Goal: Task Accomplishment & Management: Complete application form

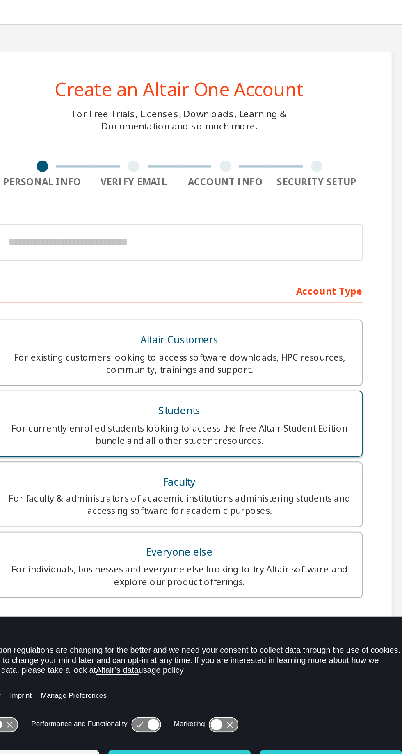
click at [230, 221] on div "Students" at bounding box center [201, 218] width 184 height 11
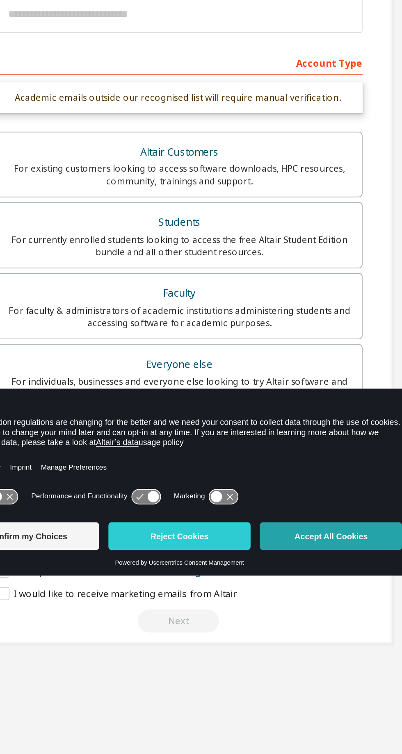
click at [285, 413] on button "Accept All Cookies" at bounding box center [281, 405] width 75 height 15
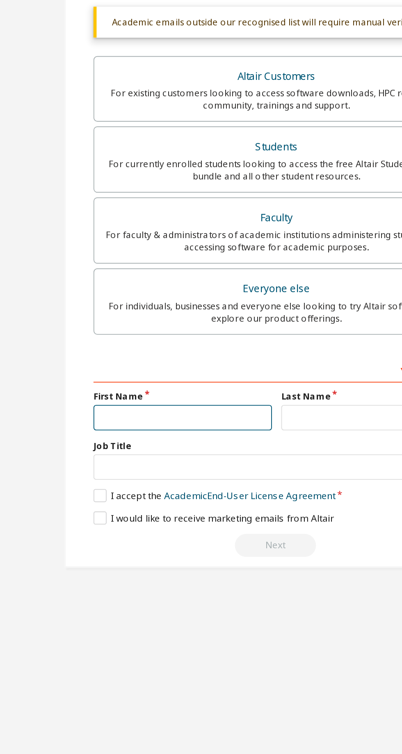
click at [164, 383] on input "text" at bounding box center [151, 383] width 95 height 14
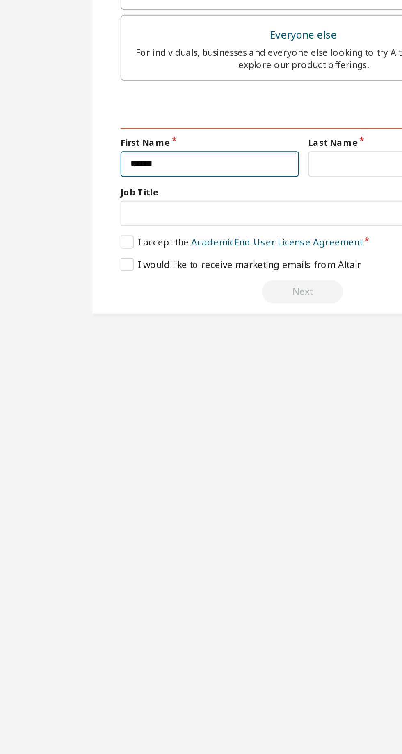
type input "*****"
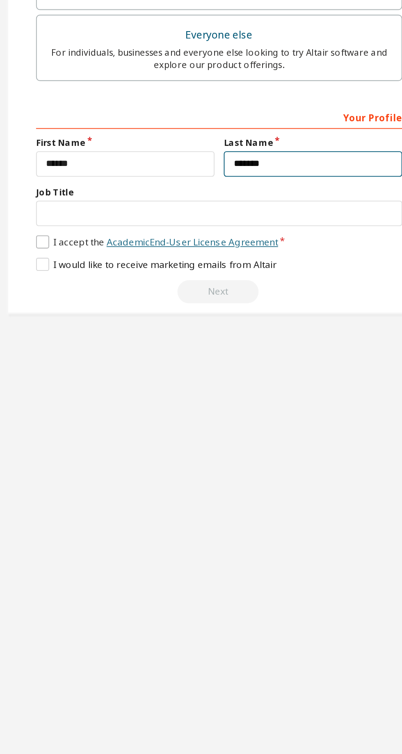
type input "******"
click at [219, 424] on link "Academic End-User License Agreement" at bounding box center [186, 424] width 91 height 7
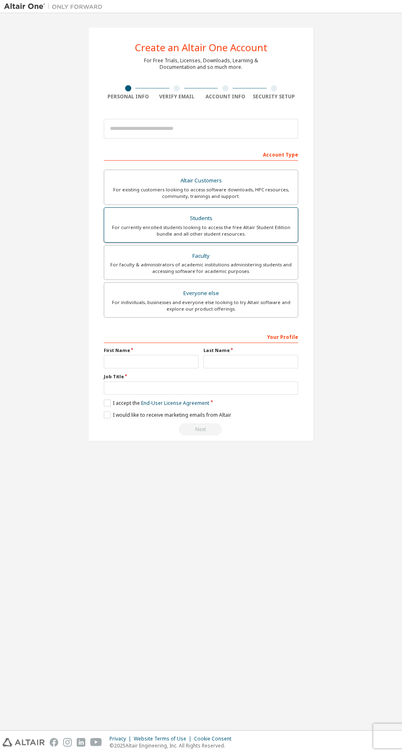
click at [239, 216] on div "Students" at bounding box center [201, 218] width 184 height 11
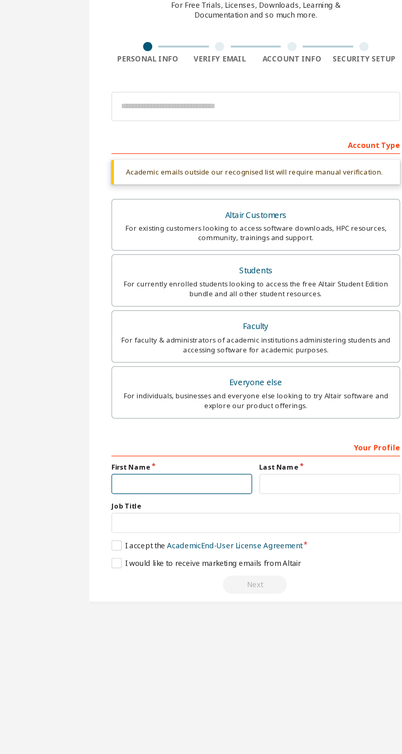
click at [151, 383] on input "text" at bounding box center [151, 383] width 95 height 14
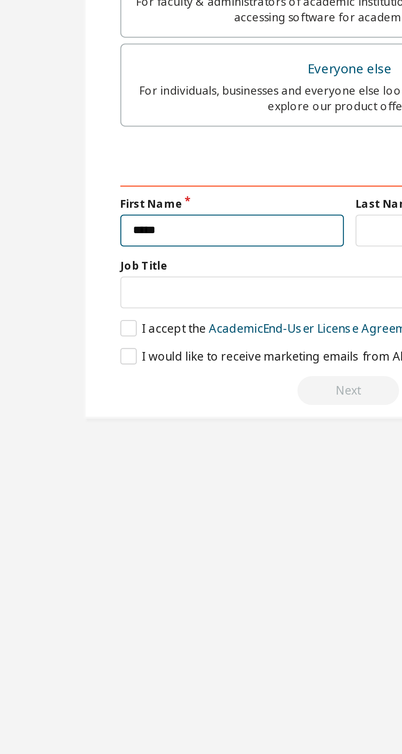
type input "*****"
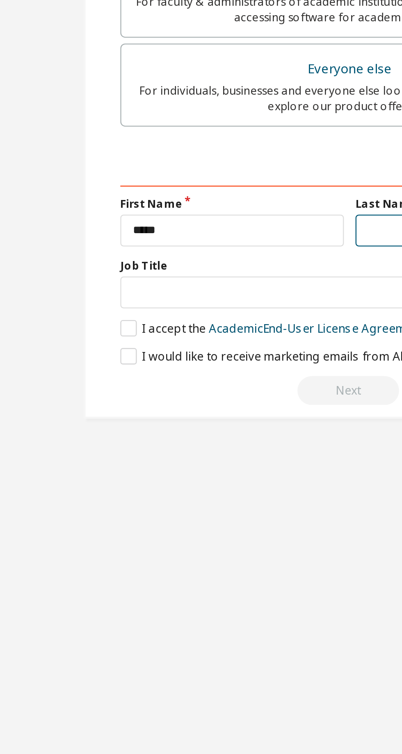
click at [216, 381] on input "text" at bounding box center [250, 383] width 95 height 14
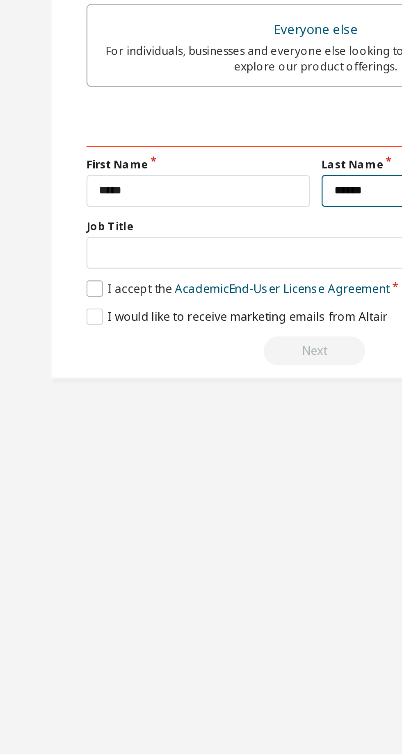
type input "******"
click at [109, 424] on label "I accept the Academic End-User License Agreement" at bounding box center [168, 424] width 128 height 7
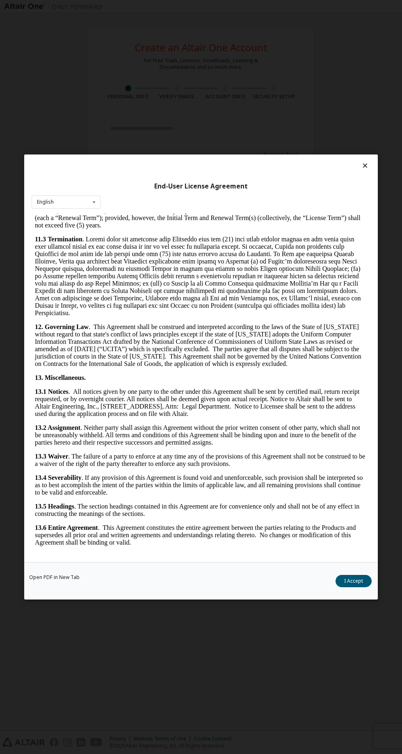
scroll to position [2314, 0]
click at [360, 587] on button "I Accept" at bounding box center [353, 581] width 36 height 12
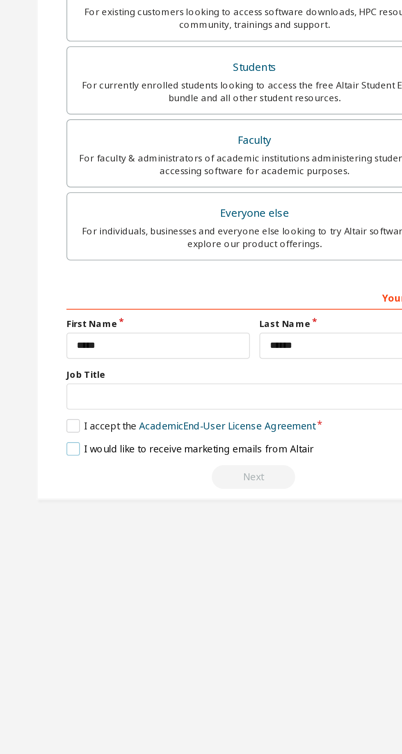
click at [107, 437] on label "I would like to receive marketing emails from Altair" at bounding box center [167, 436] width 127 height 7
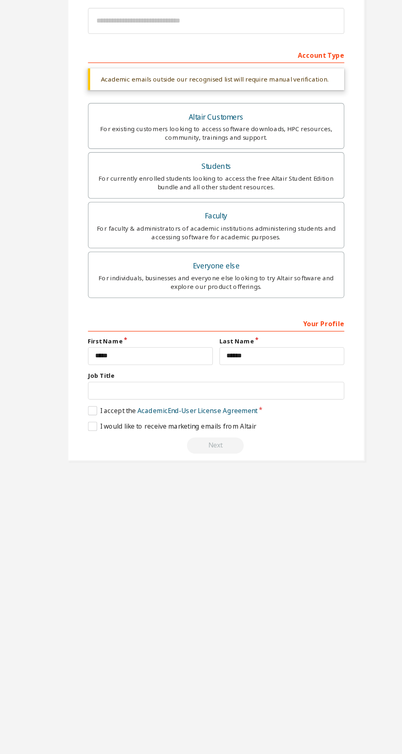
click at [287, 353] on div "Your Profile" at bounding box center [201, 357] width 194 height 13
click at [197, 455] on div "Next" at bounding box center [201, 451] width 194 height 12
click at [107, 424] on label "I accept the Academic End-User License Agreement" at bounding box center [168, 424] width 128 height 7
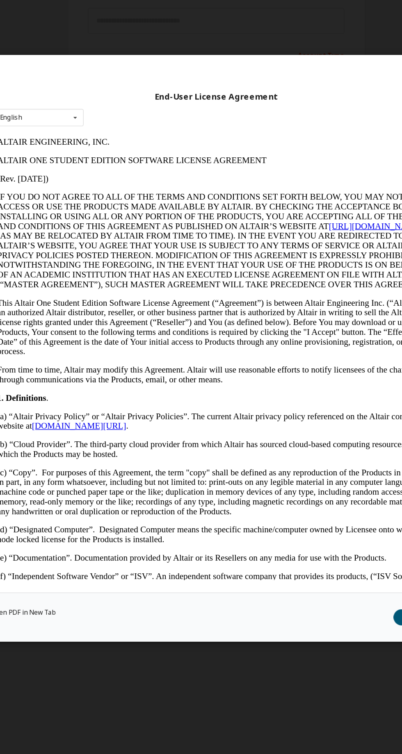
scroll to position [0, 0]
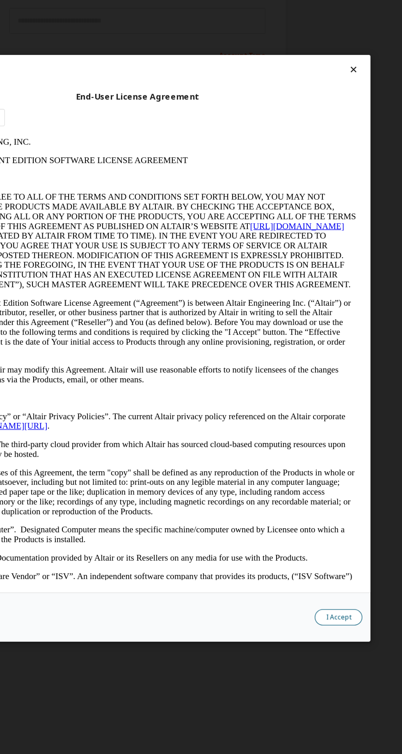
click at [354, 587] on button "I Accept" at bounding box center [353, 581] width 36 height 12
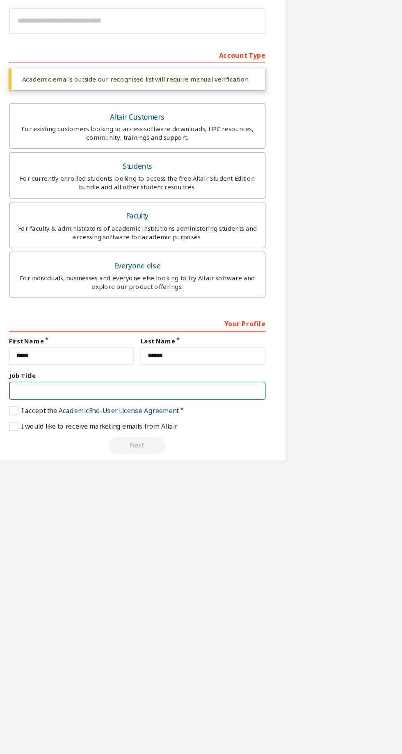
click at [190, 412] on input "text" at bounding box center [201, 410] width 194 height 14
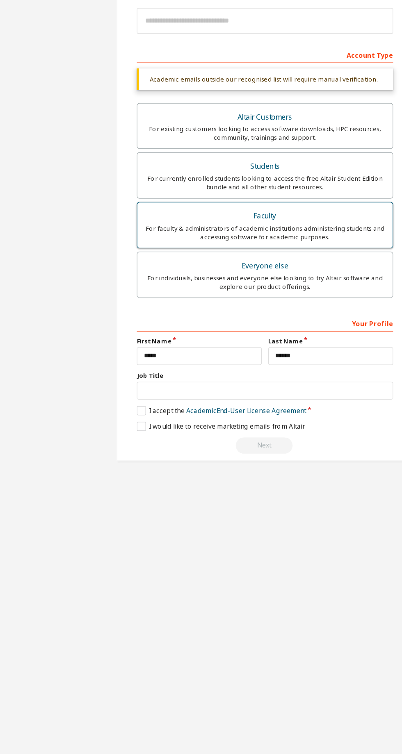
click at [246, 275] on div "Faculty" at bounding box center [201, 276] width 184 height 11
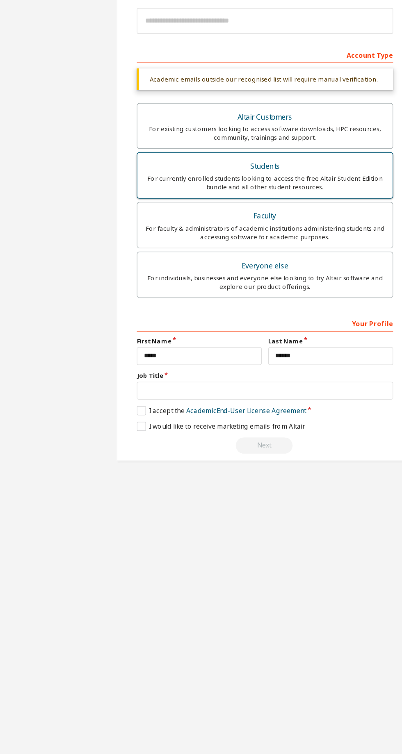
click at [221, 246] on div "For currently enrolled students looking to access the free Altair Student Editi…" at bounding box center [201, 251] width 184 height 13
click at [218, 252] on div "For currently enrolled students looking to access the free Altair Student Editi…" at bounding box center [201, 251] width 184 height 13
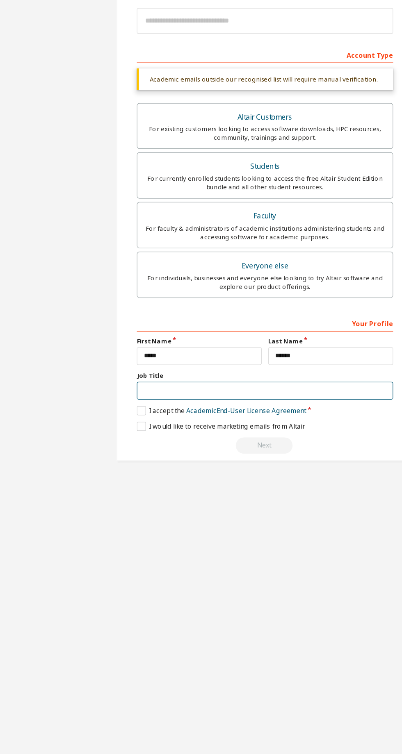
click at [160, 410] on input "text" at bounding box center [201, 410] width 194 height 14
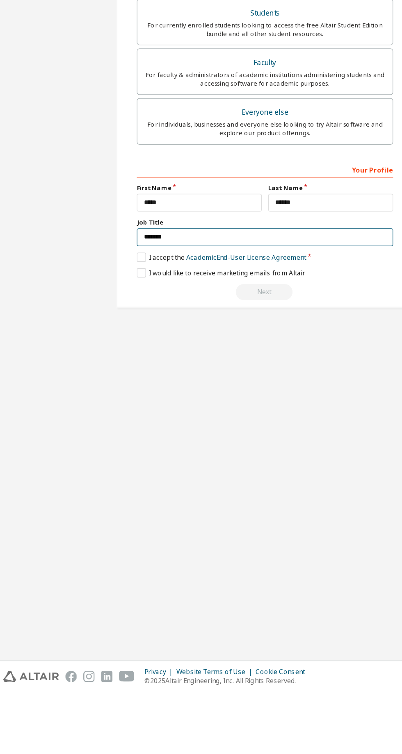
type input "*******"
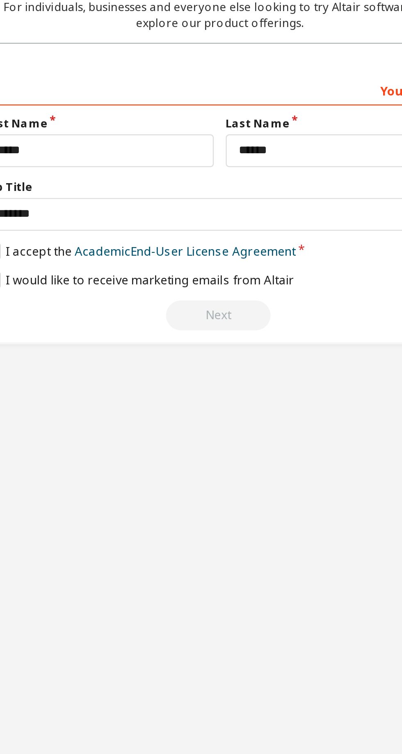
click at [202, 449] on div "Next" at bounding box center [201, 451] width 194 height 12
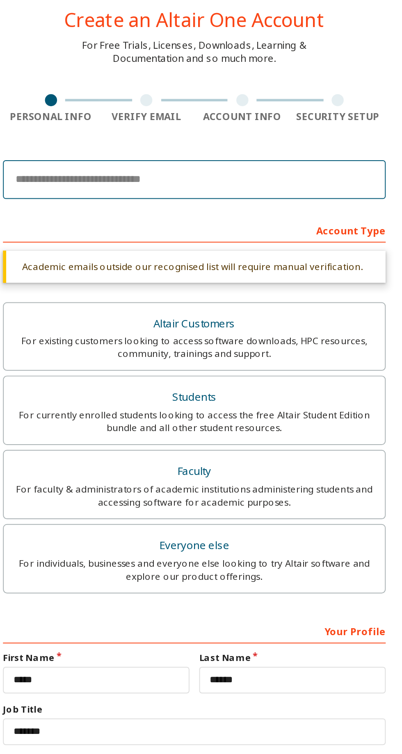
click at [203, 127] on input "email" at bounding box center [201, 129] width 194 height 20
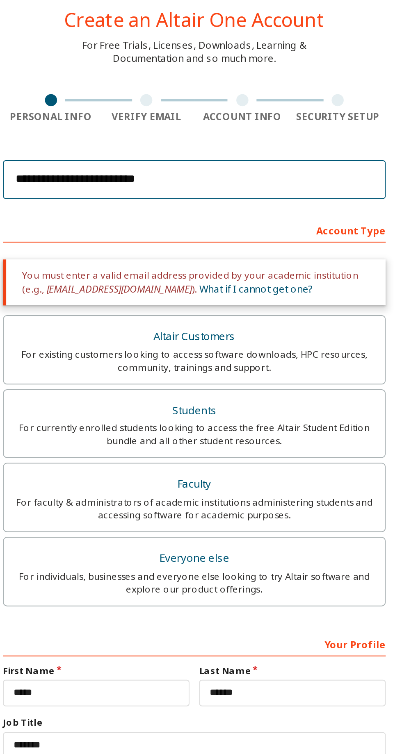
click at [218, 125] on input "**********" at bounding box center [201, 129] width 194 height 20
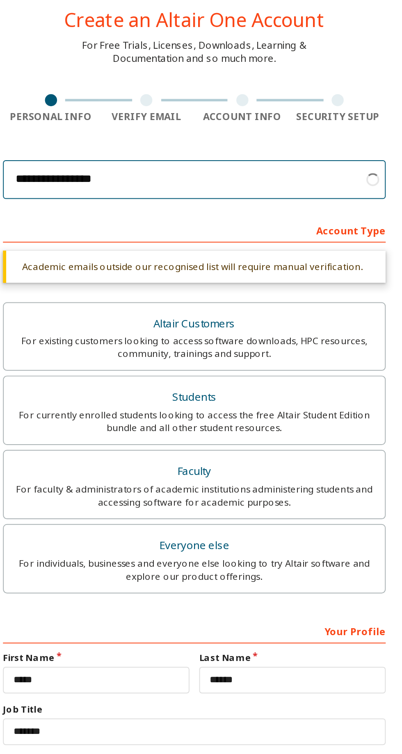
type input "**********"
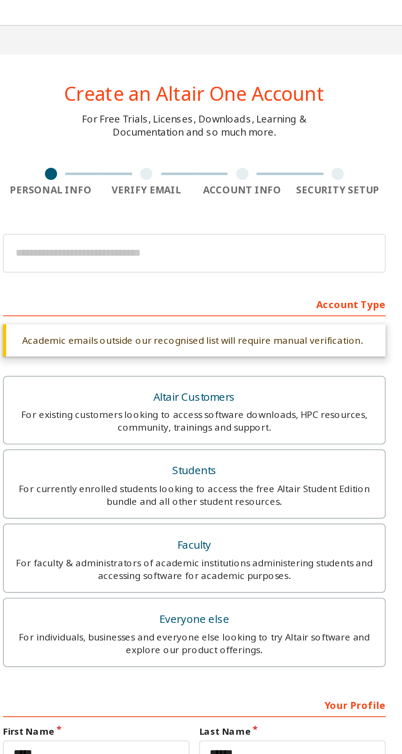
click at [175, 81] on div "Create an Altair One Account For Free Trials, Licenses, Downloads, Learning & D…" at bounding box center [200, 245] width 225 height 436
click at [178, 85] on div at bounding box center [176, 88] width 6 height 6
click at [182, 85] on div at bounding box center [176, 88] width 49 height 6
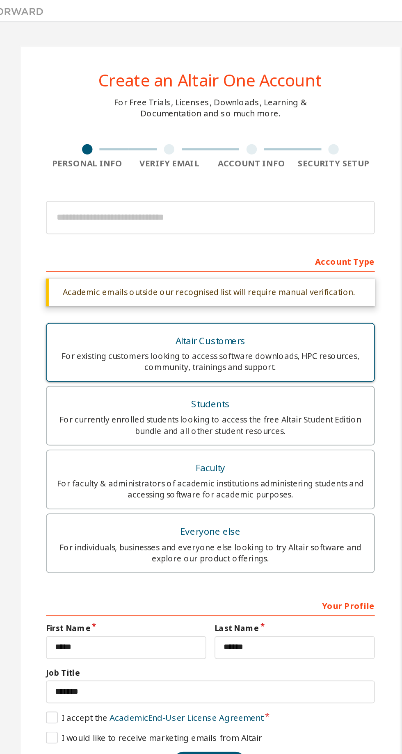
click at [242, 200] on div "Altair Customers" at bounding box center [201, 201] width 184 height 11
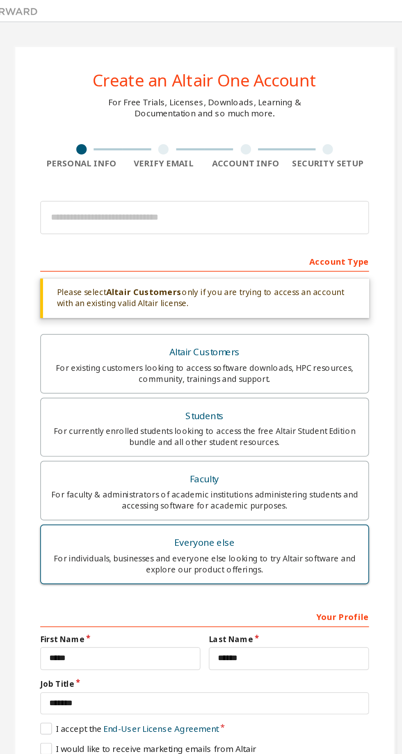
click at [219, 319] on div "Everyone else" at bounding box center [201, 321] width 184 height 11
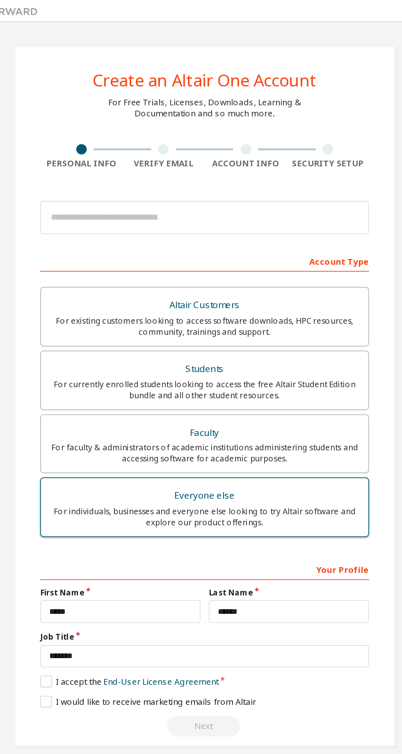
scroll to position [0, 0]
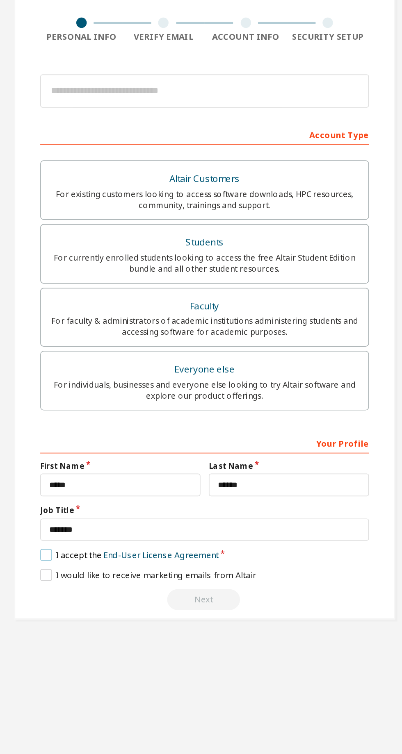
click at [107, 404] on label "I accept the End-User License Agreement" at bounding box center [156, 403] width 105 height 7
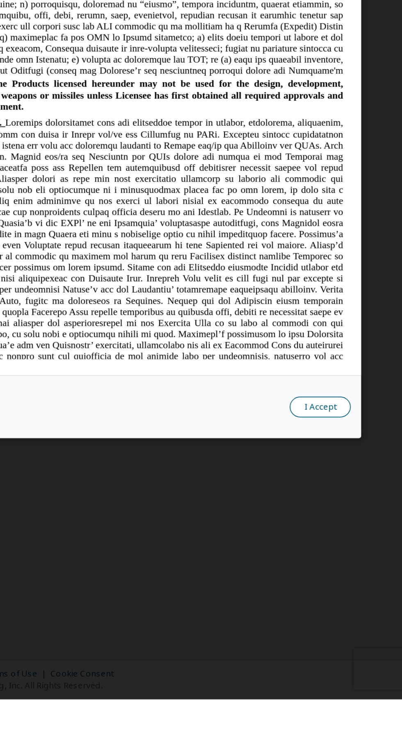
click at [360, 587] on button "I Accept" at bounding box center [353, 581] width 36 height 12
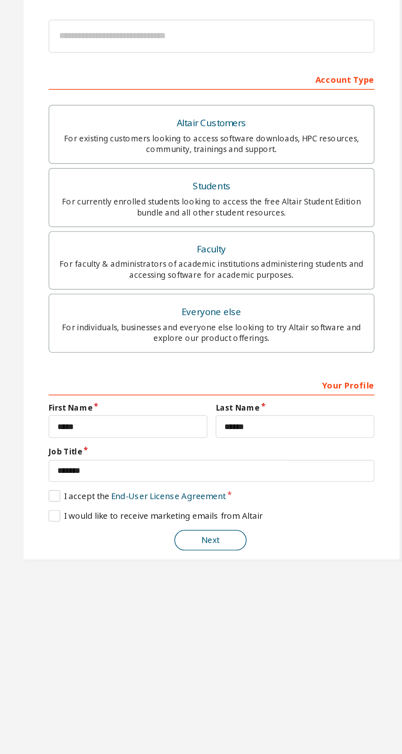
click at [208, 432] on button "Next" at bounding box center [200, 429] width 43 height 12
